Goal: Find contact information: Find contact information

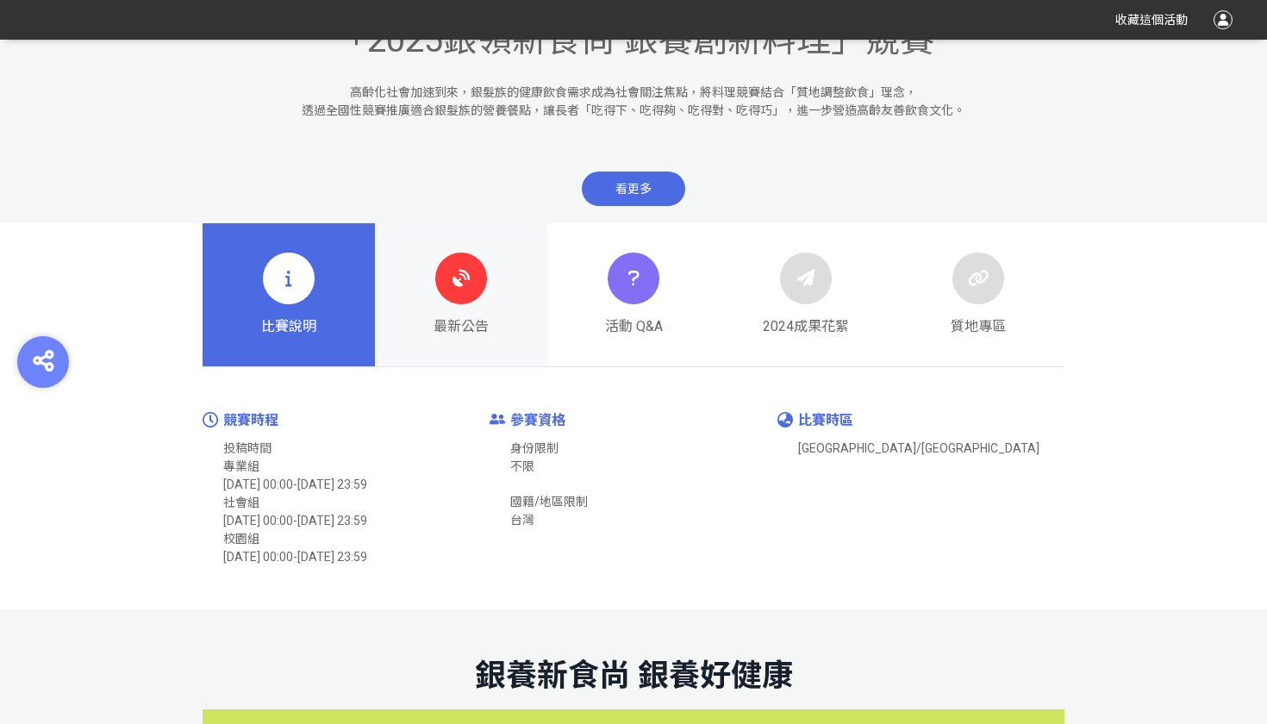
click at [464, 281] on icon at bounding box center [461, 278] width 31 height 31
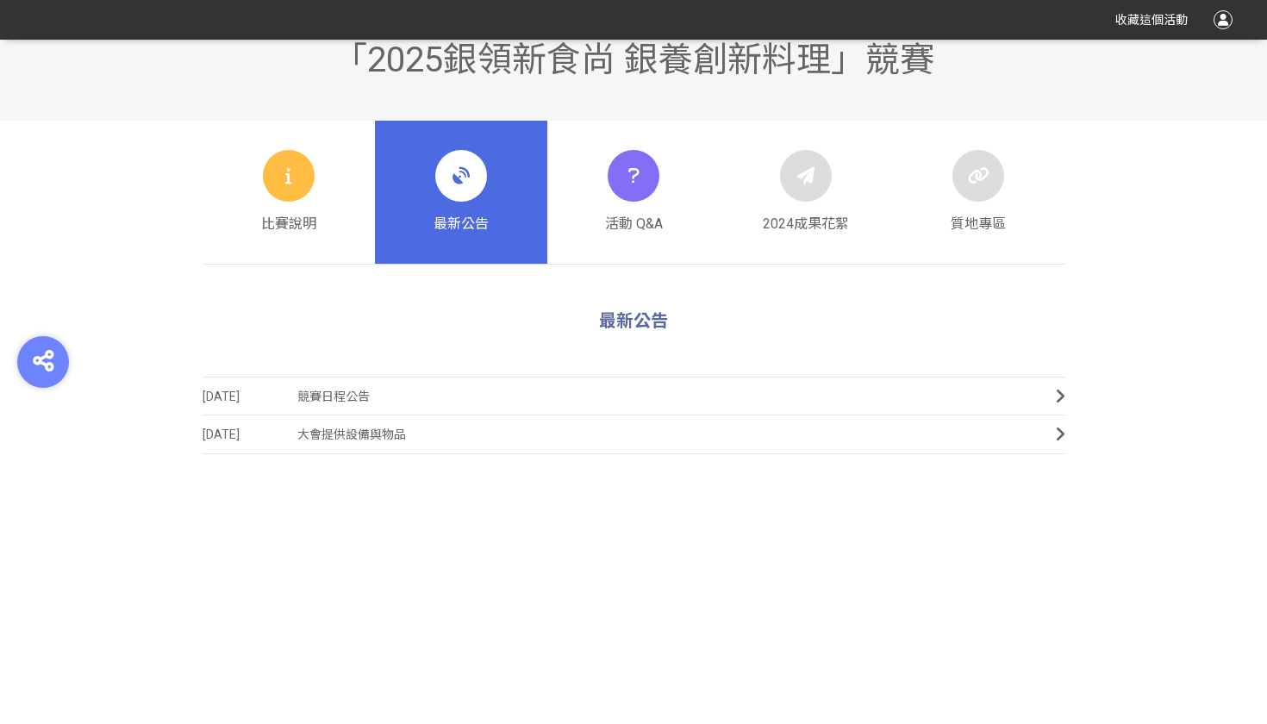
scroll to position [637, 1]
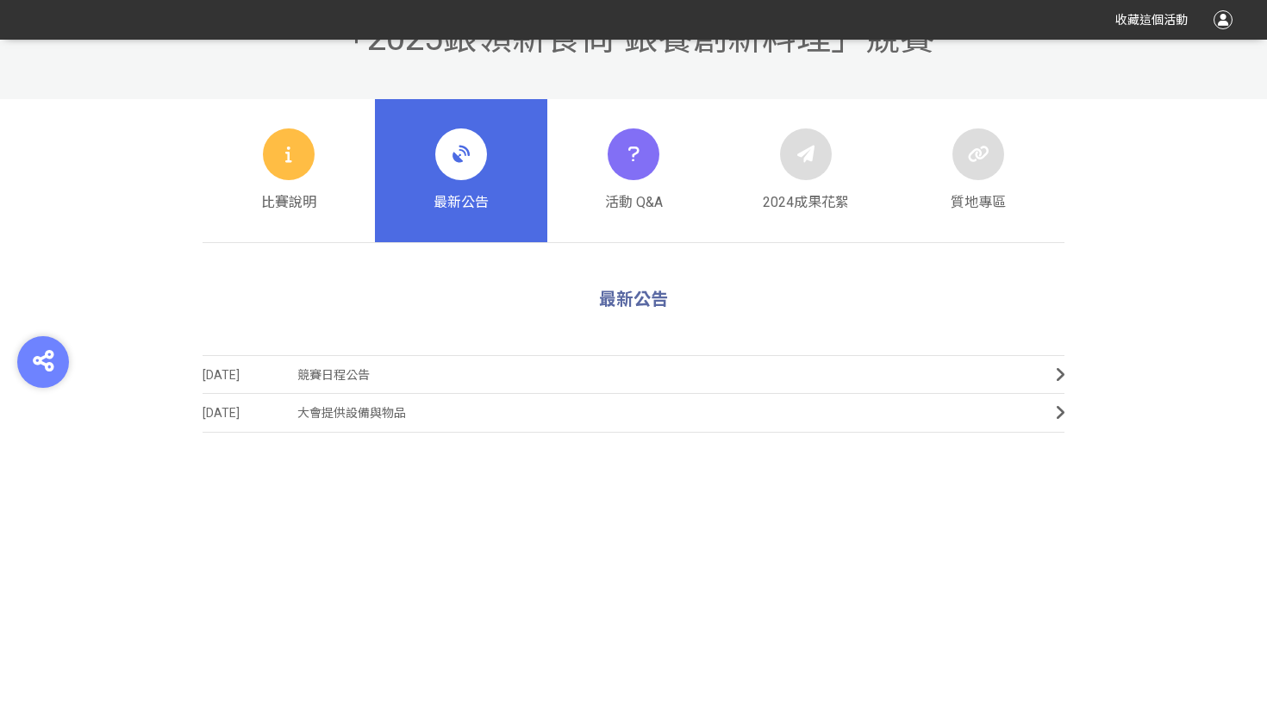
click at [639, 386] on span "競賽日程公告" at bounding box center [663, 375] width 733 height 39
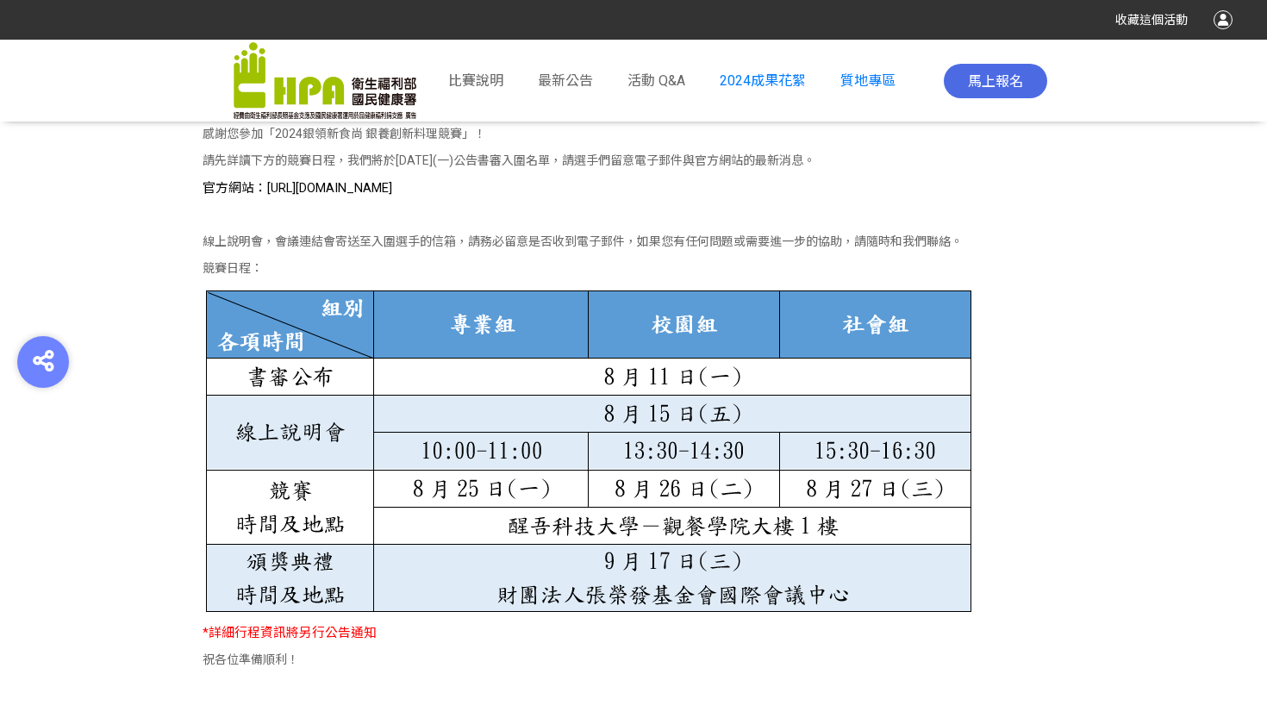
scroll to position [889, 0]
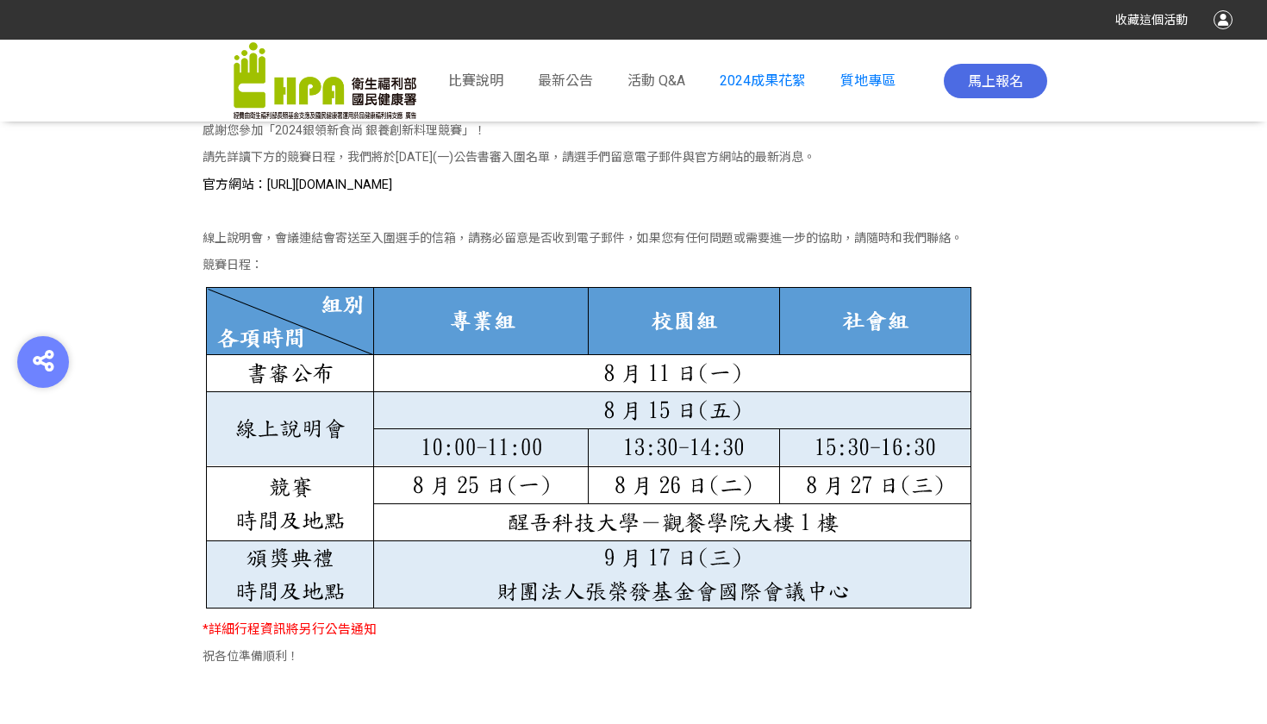
drag, startPoint x: 506, startPoint y: 521, endPoint x: 855, endPoint y: 518, distance: 349.0
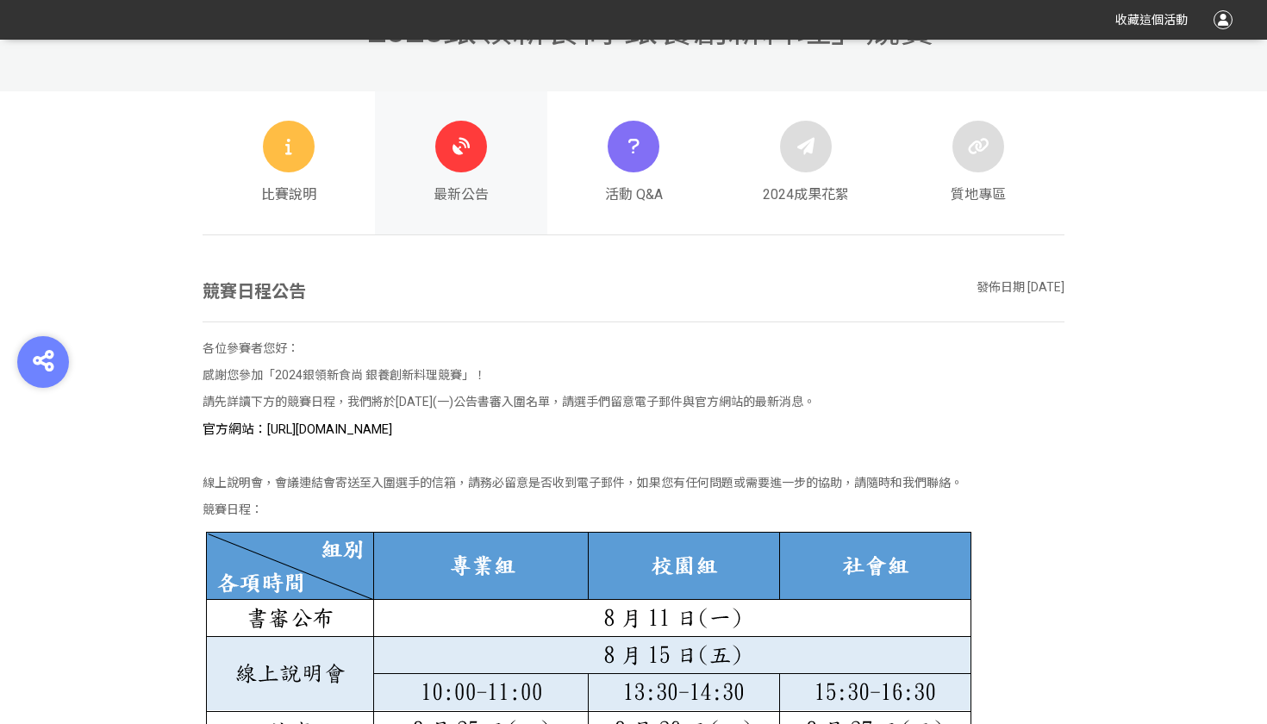
click at [446, 159] on icon at bounding box center [461, 146] width 31 height 31
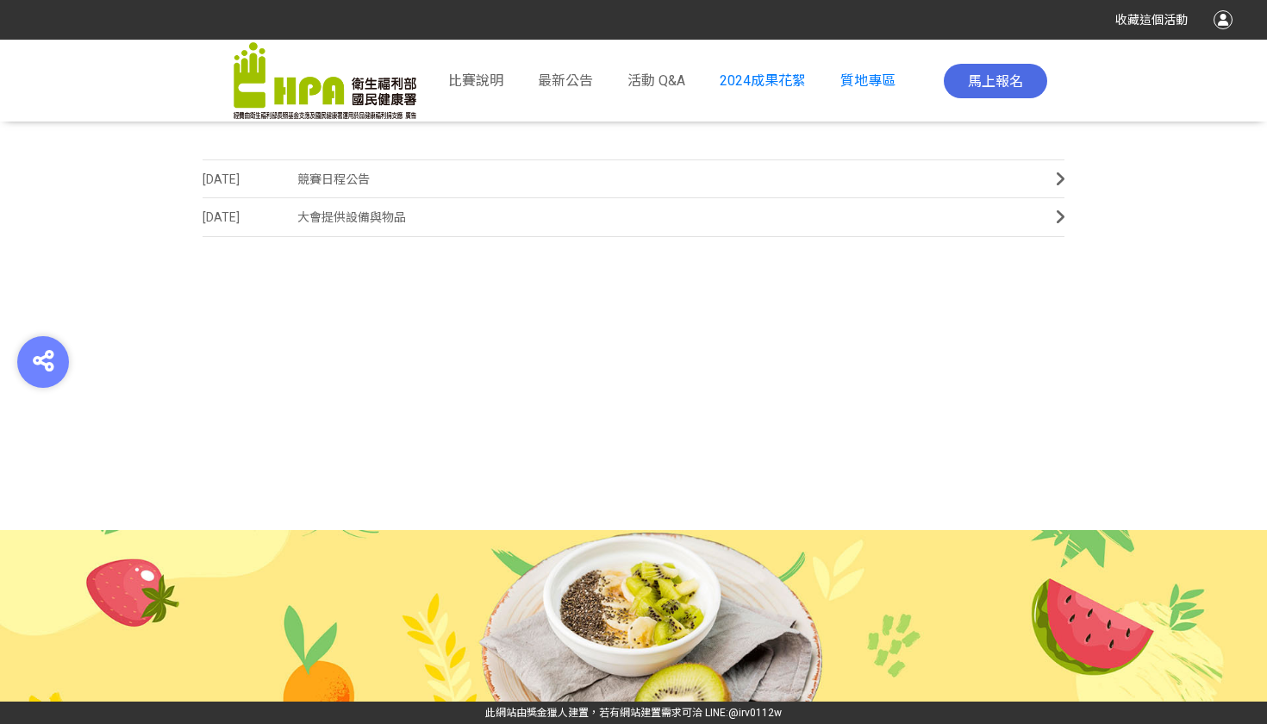
scroll to position [832, 0]
click at [503, 89] on span "比賽說明" at bounding box center [475, 80] width 55 height 16
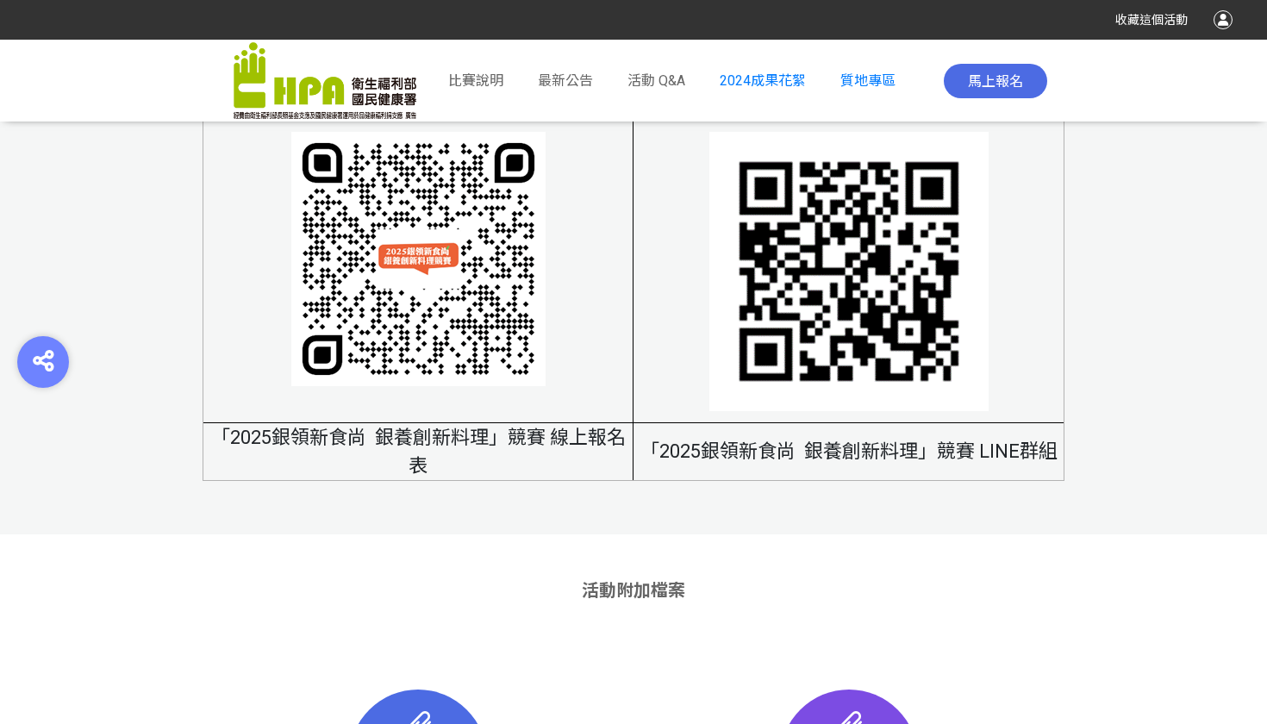
scroll to position [10546, 0]
click at [763, 377] on img at bounding box center [848, 272] width 279 height 279
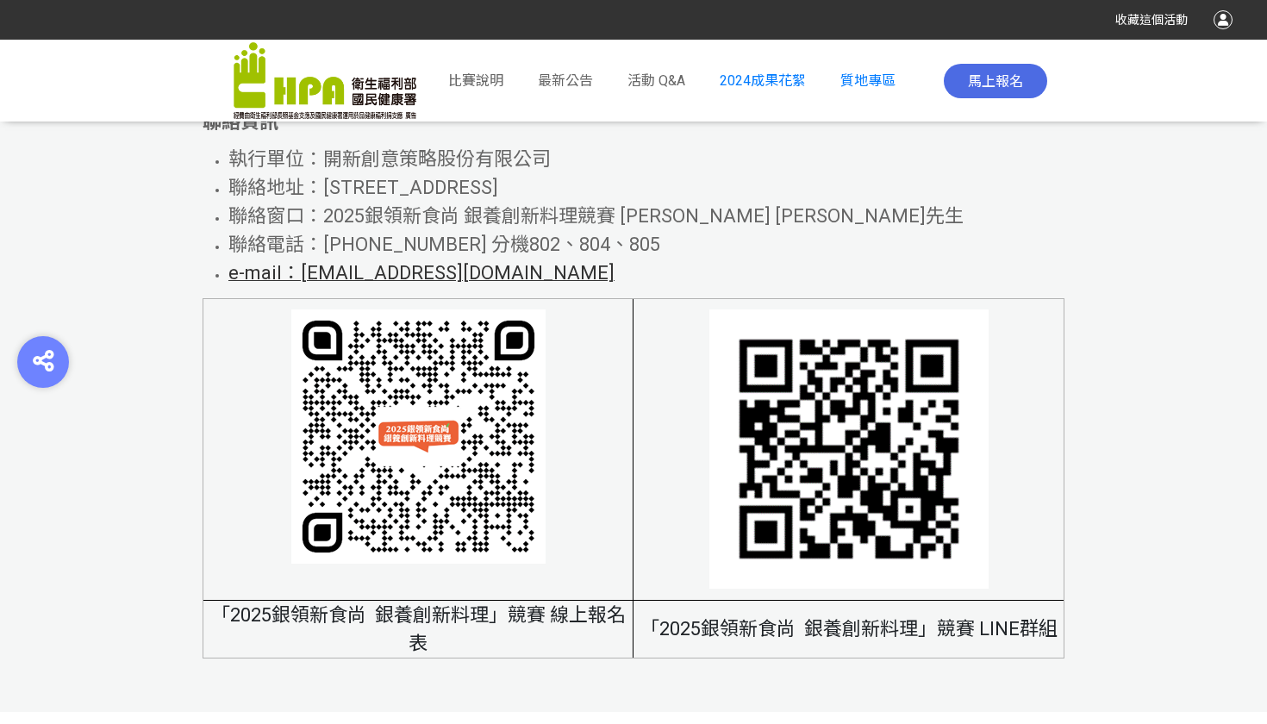
scroll to position [10154, 0]
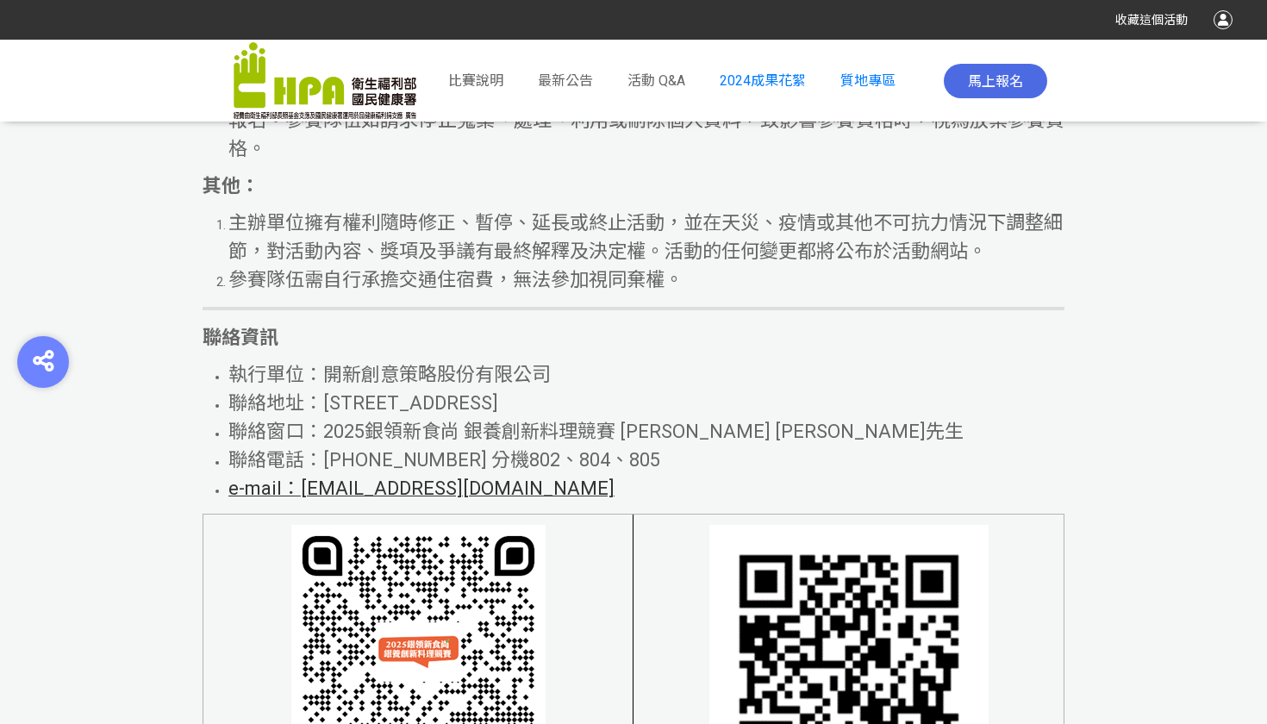
click at [422, 499] on span "e-mail：[EMAIL_ADDRESS][DOMAIN_NAME]" at bounding box center [421, 488] width 386 height 22
click at [478, 499] on span "e-mail：[EMAIL_ADDRESS][DOMAIN_NAME]" at bounding box center [421, 488] width 386 height 22
click at [414, 499] on span "e-mail：[EMAIL_ADDRESS][DOMAIN_NAME]" at bounding box center [421, 488] width 386 height 22
click at [459, 499] on span "e-mail：[EMAIL_ADDRESS][DOMAIN_NAME]" at bounding box center [421, 488] width 386 height 22
drag, startPoint x: 527, startPoint y: 521, endPoint x: 300, endPoint y: 520, distance: 227.5
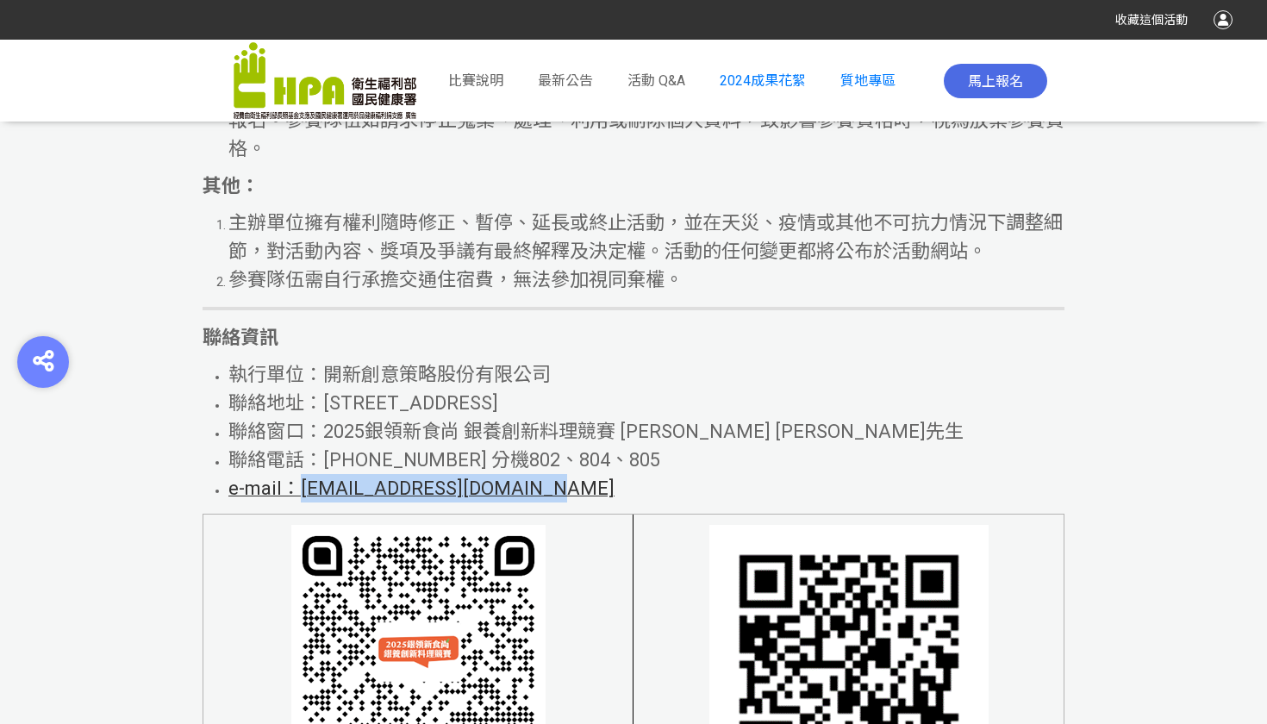
click at [300, 502] on li "e-mail：[EMAIL_ADDRESS][DOMAIN_NAME]" at bounding box center [646, 488] width 836 height 28
copy span "[EMAIL_ADDRESS][DOMAIN_NAME]"
click at [860, 446] on li "聯絡窗口：2025銀領新食尚 銀養創新料理競賽 [PERSON_NAME] [PERSON_NAME]先生" at bounding box center [646, 431] width 836 height 28
click at [593, 80] on link "最新公告" at bounding box center [565, 81] width 55 height 21
